Goal: Transaction & Acquisition: Download file/media

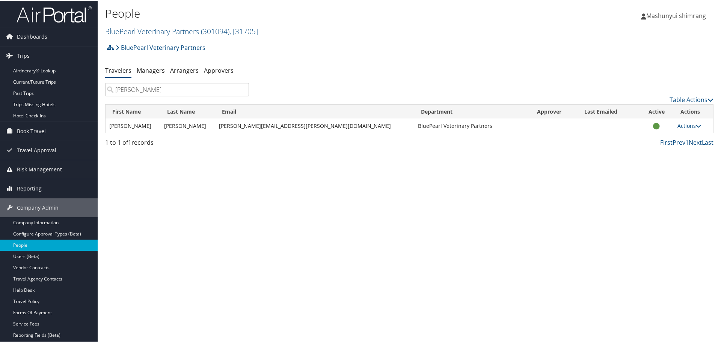
click at [60, 13] on img at bounding box center [54, 14] width 75 height 18
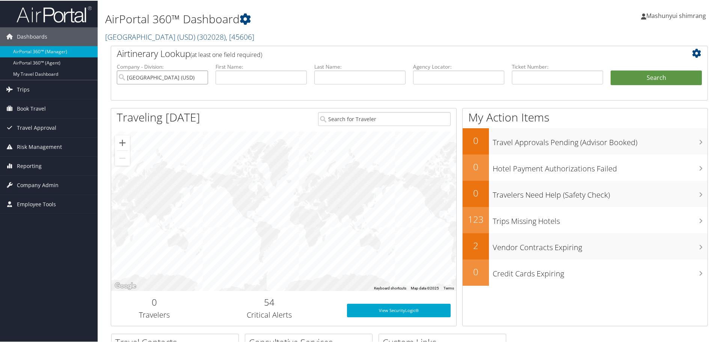
click at [202, 80] on input "University of San Diego (USD)" at bounding box center [162, 77] width 91 height 14
click at [461, 81] on input "text" at bounding box center [458, 77] width 91 height 14
paste input "D1L1D7"
type input "D1L1D7"
click at [634, 77] on button "Search" at bounding box center [656, 77] width 91 height 15
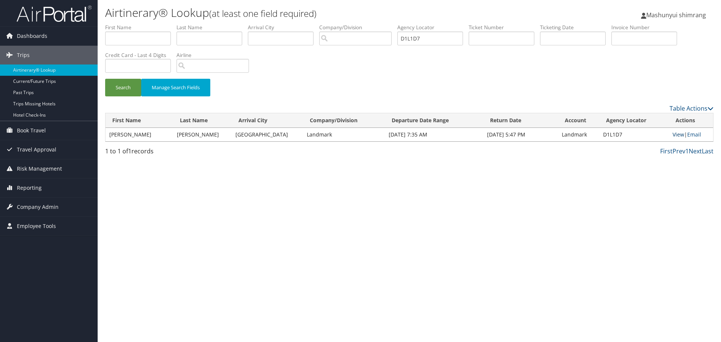
click at [674, 137] on link "View" at bounding box center [678, 134] width 12 height 7
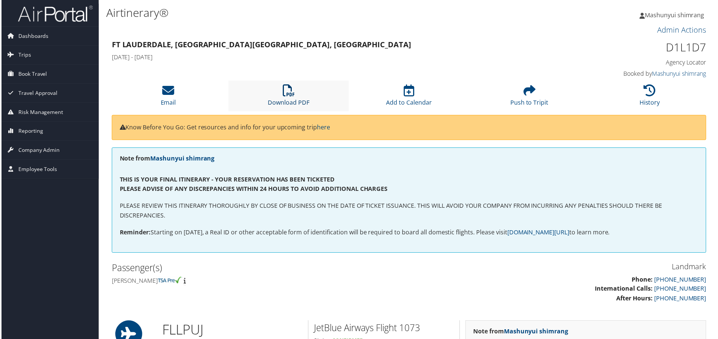
click at [283, 102] on link "Download PDF" at bounding box center [289, 98] width 42 height 18
click at [281, 104] on link "Download PDF" at bounding box center [289, 98] width 42 height 18
